Goal: Task Accomplishment & Management: Manage account settings

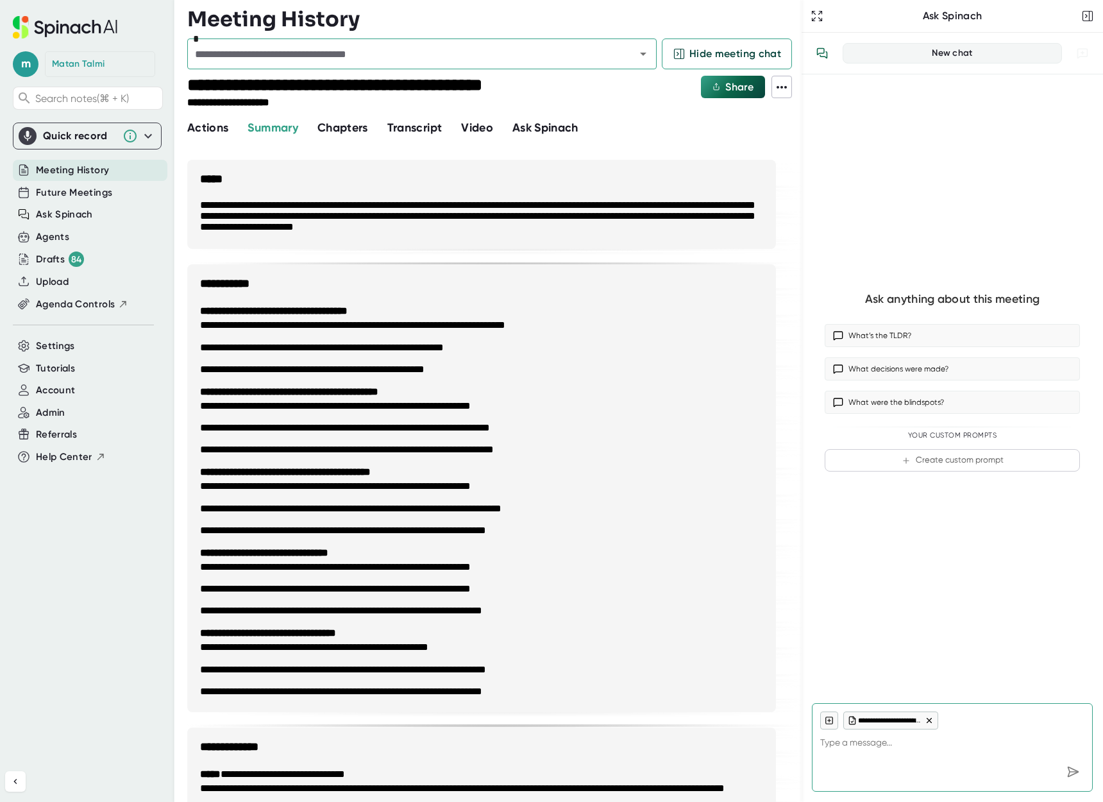
click at [72, 176] on span "Meeting History" at bounding box center [72, 170] width 73 height 15
click at [71, 192] on span "Future Meetings" at bounding box center [74, 192] width 76 height 15
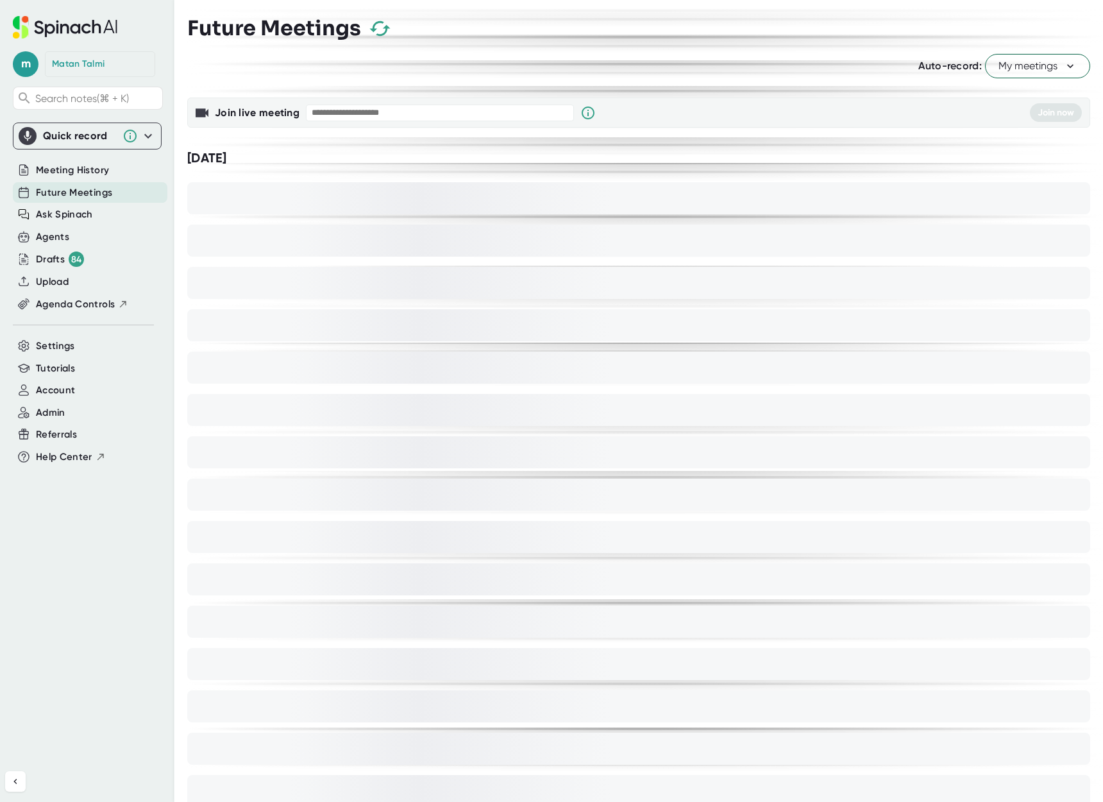
click at [71, 192] on span "Future Meetings" at bounding box center [74, 192] width 76 height 15
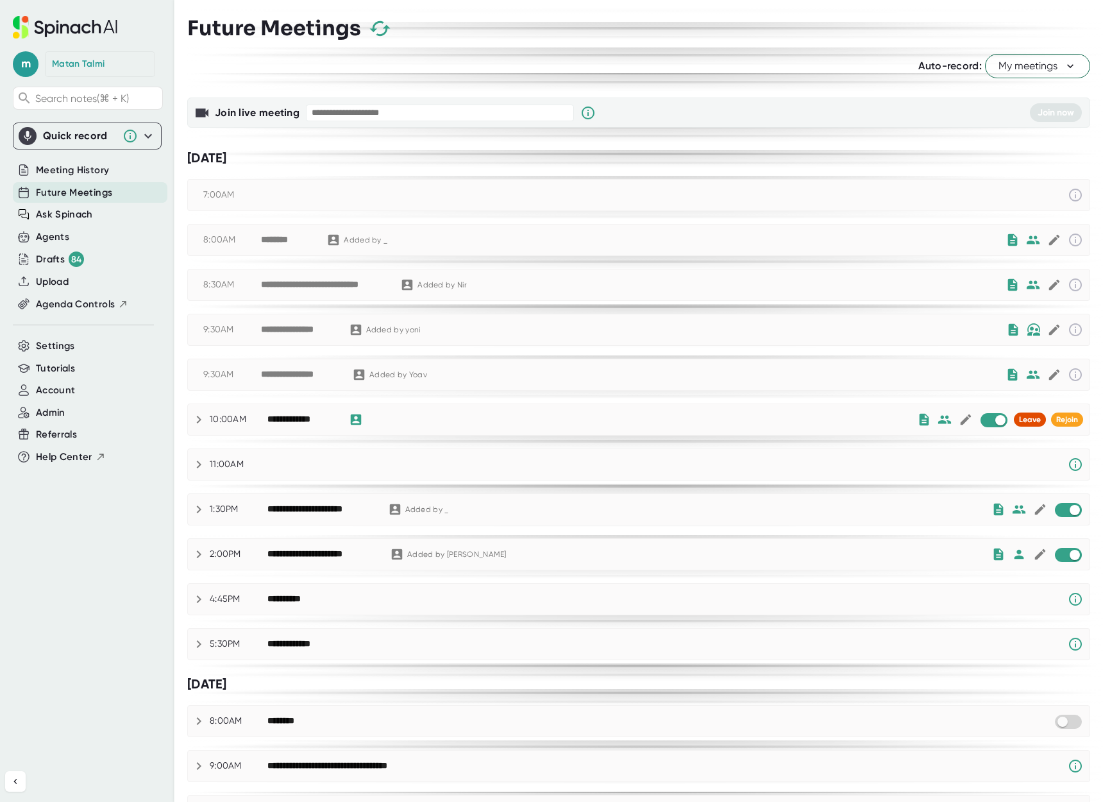
checkbox input "true"
click at [198, 423] on icon at bounding box center [198, 419] width 15 height 15
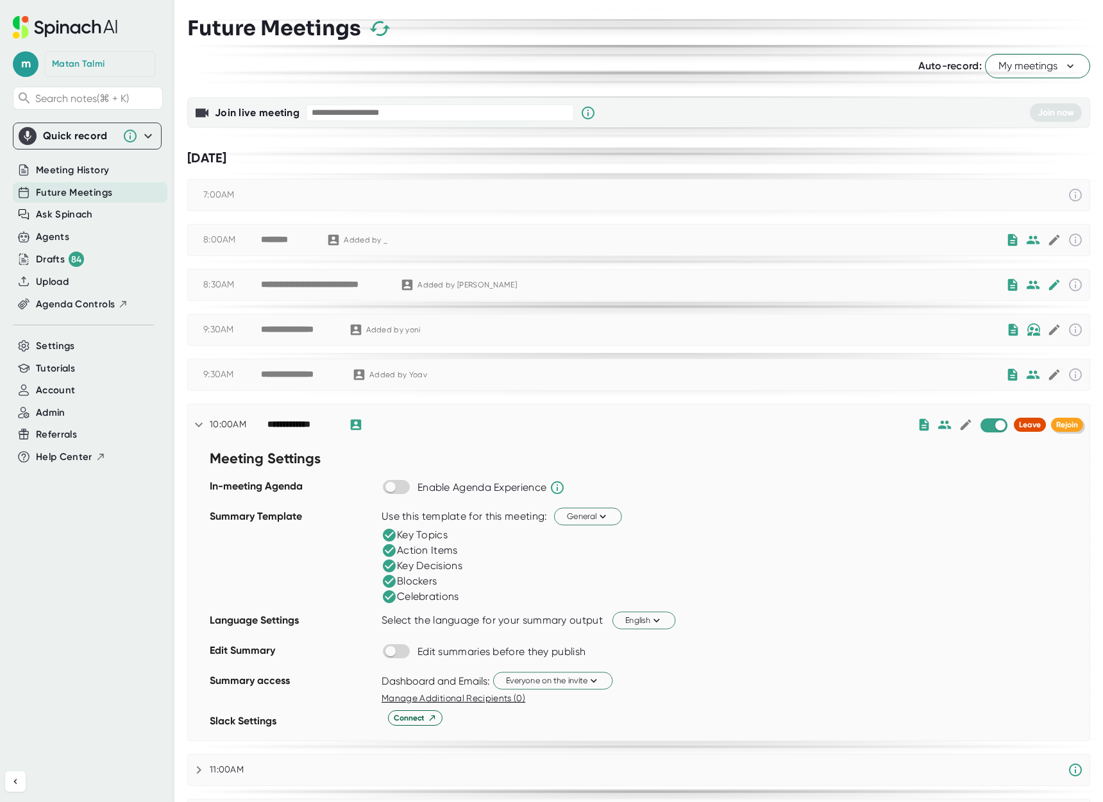
click at [1069, 425] on span "Rejoin" at bounding box center [1067, 424] width 22 height 9
